Goal: Obtain resource: Download file/media

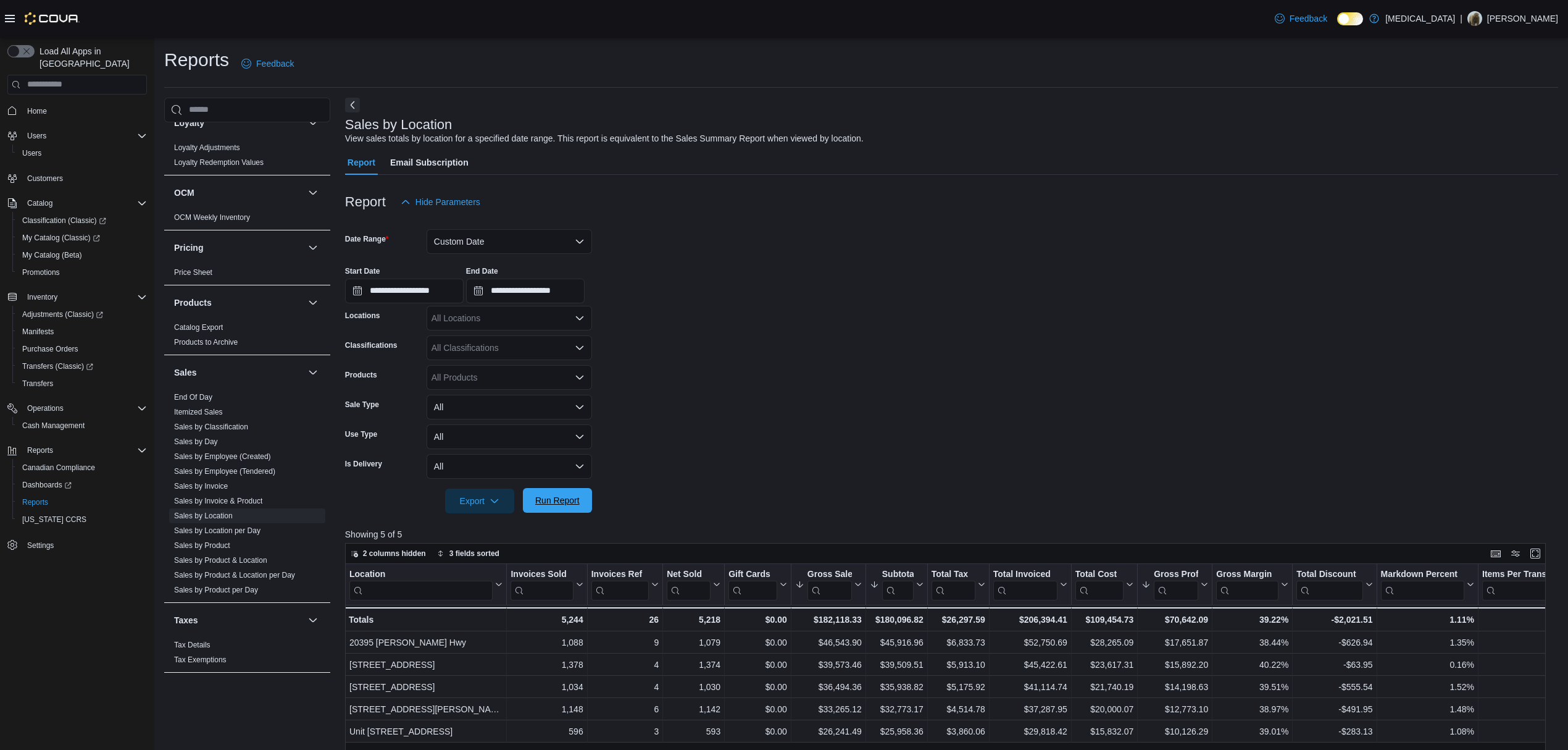
click at [579, 501] on span "Run Report" at bounding box center [557, 501] width 44 height 13
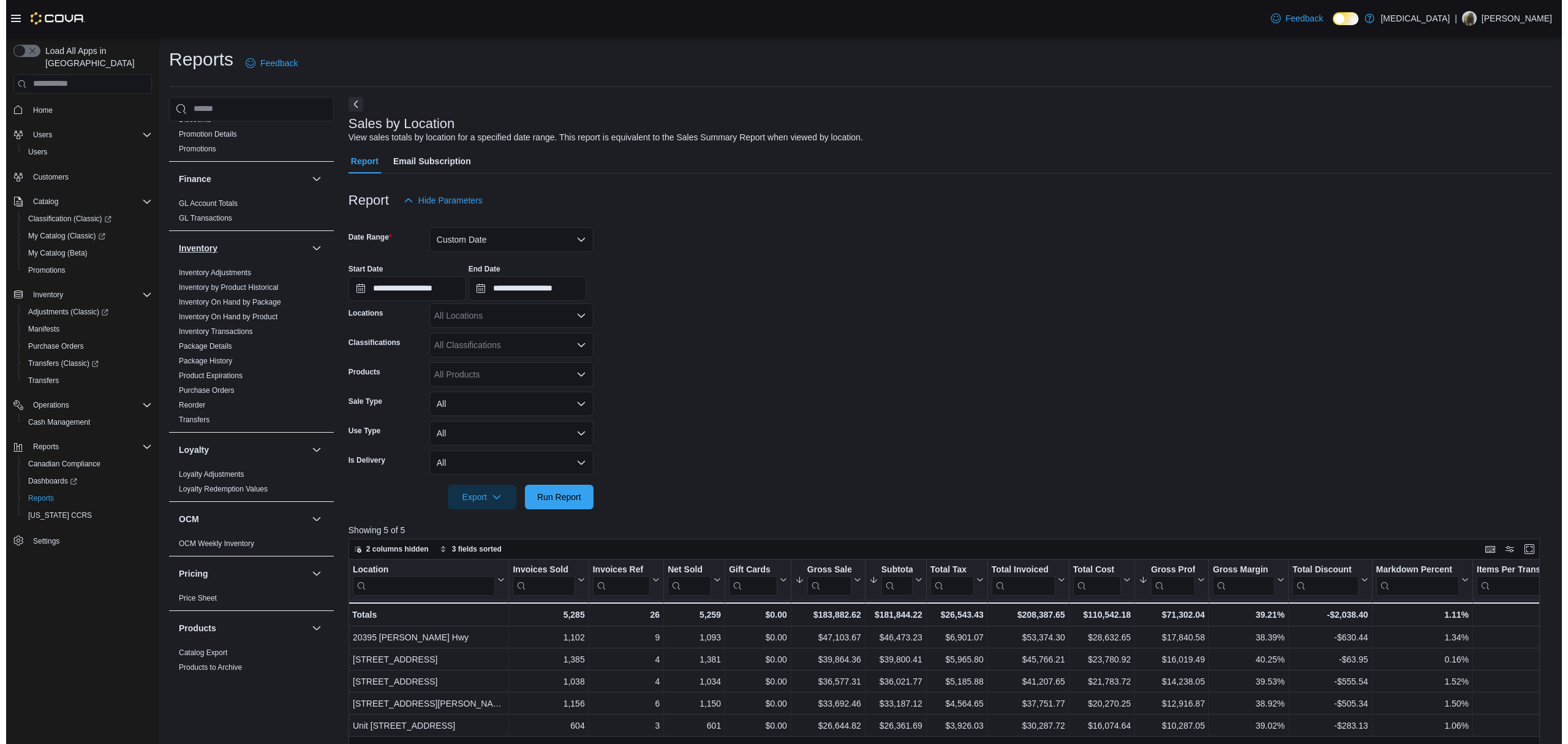
scroll to position [121, 0]
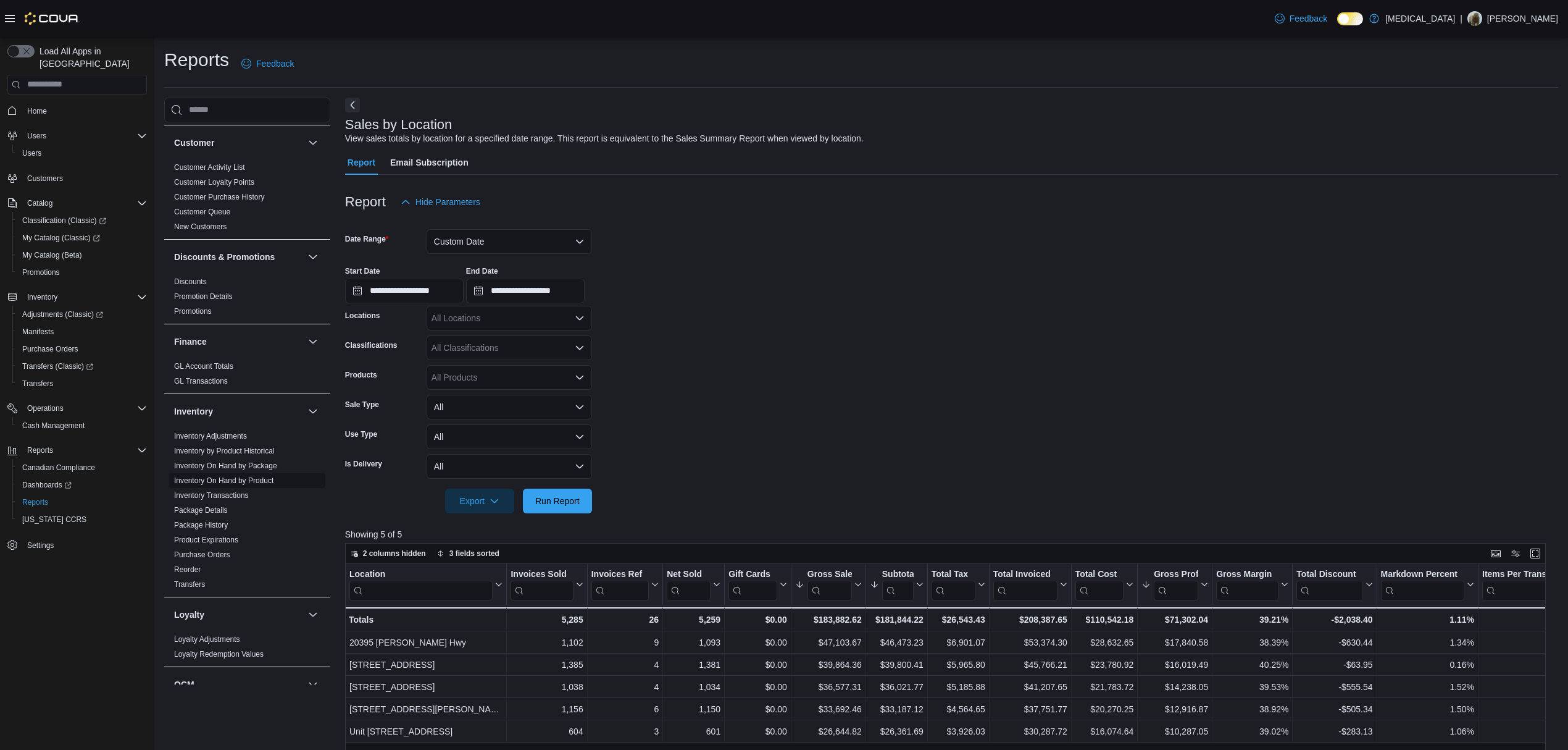
click at [228, 473] on span "Inventory On Hand by Product" at bounding box center [247, 480] width 156 height 15
click at [228, 478] on link "Inventory On Hand by Product" at bounding box center [224, 480] width 100 height 9
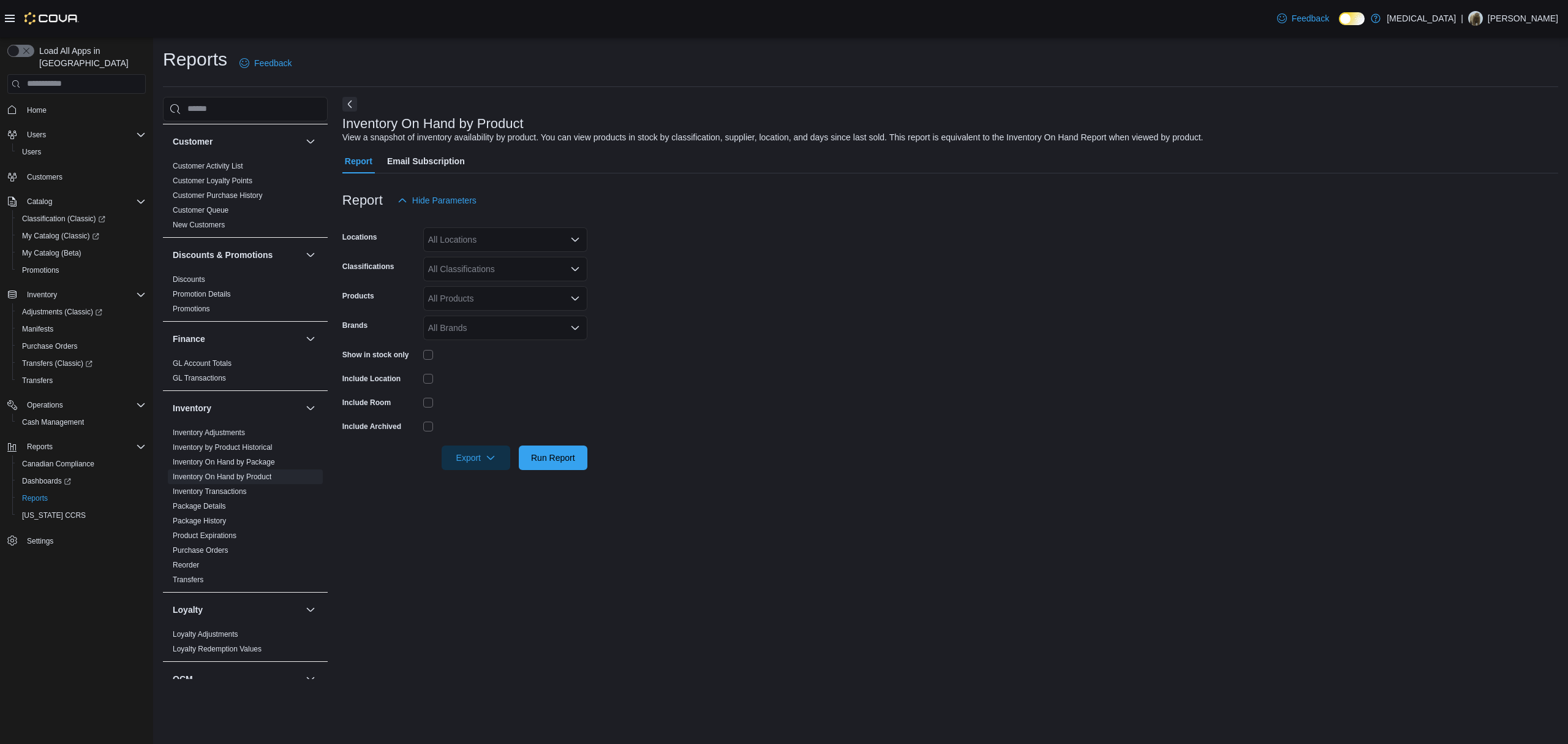
click at [506, 222] on div at bounding box center [951, 220] width 1216 height 15
click at [504, 225] on div at bounding box center [951, 220] width 1216 height 15
click at [505, 232] on div "All Locations" at bounding box center [505, 239] width 164 height 24
click at [511, 311] on div "[STREET_ADDRESS]" at bounding box center [505, 314] width 149 height 13
click at [786, 280] on form "Locations [STREET_ADDRESS] Classifications All Classifications Products All Pro…" at bounding box center [951, 342] width 1216 height 258
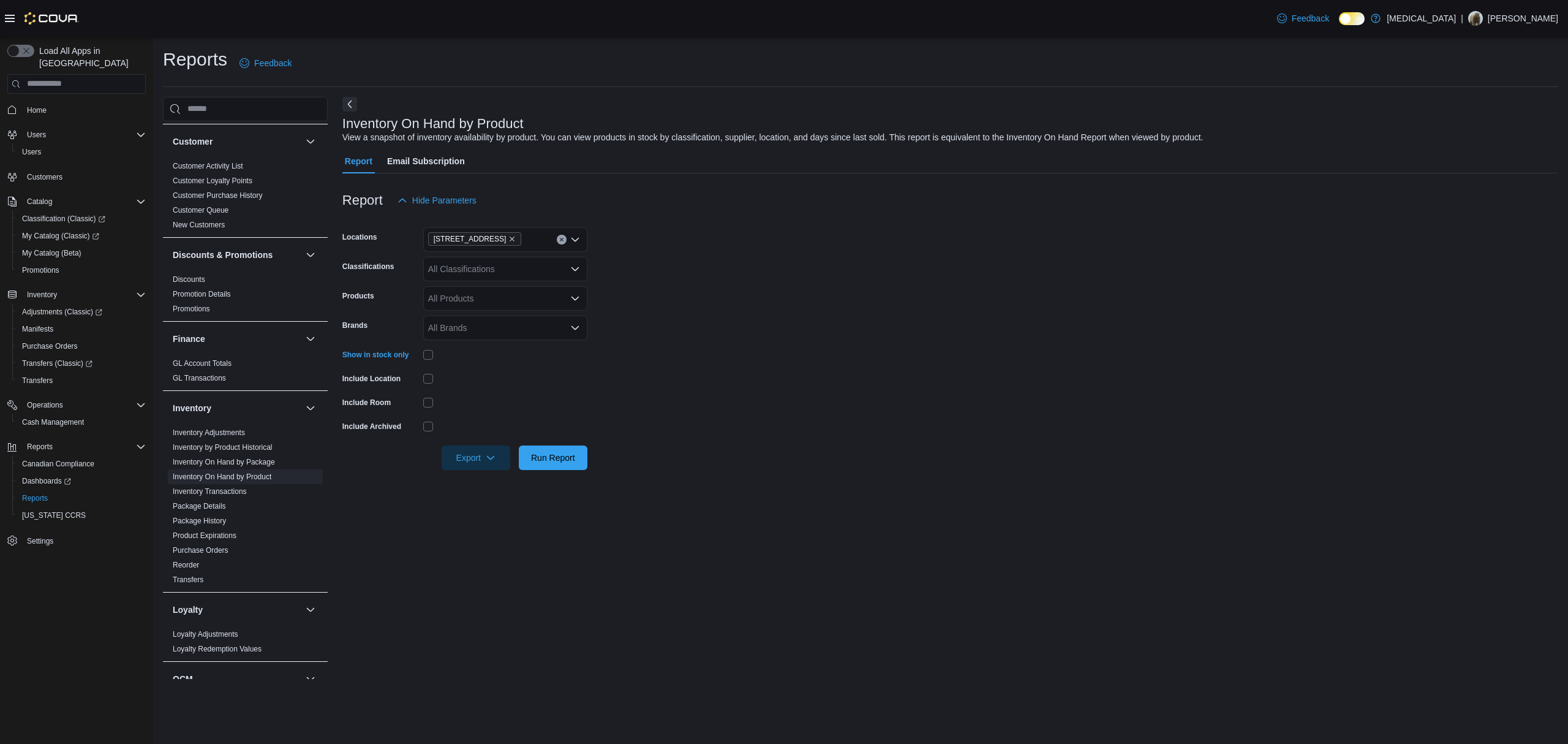
click at [1090, 394] on form "Locations [STREET_ADDRESS] Classifications All Classifications Products All Pro…" at bounding box center [951, 342] width 1216 height 258
click at [454, 447] on span "Export" at bounding box center [476, 456] width 54 height 24
click at [469, 481] on span "Export to Excel" at bounding box center [478, 482] width 55 height 9
click at [1024, 462] on form "Locations [STREET_ADDRESS] Classifications All Classifications Products All Pro…" at bounding box center [951, 342] width 1216 height 258
click at [27, 305] on span "Adjustments (Classic)" at bounding box center [62, 312] width 80 height 15
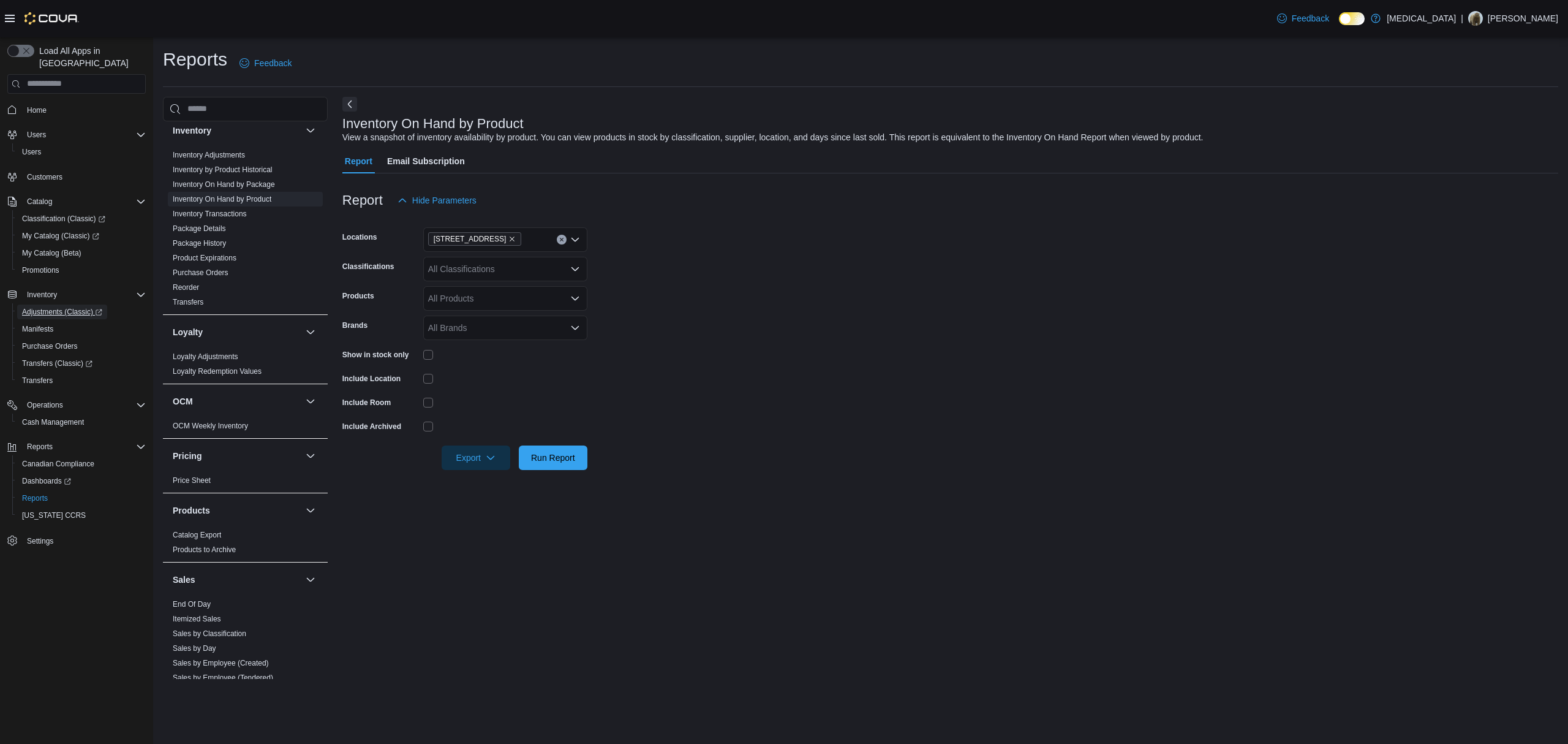
scroll to position [610, 0]
